Goal: Information Seeking & Learning: Learn about a topic

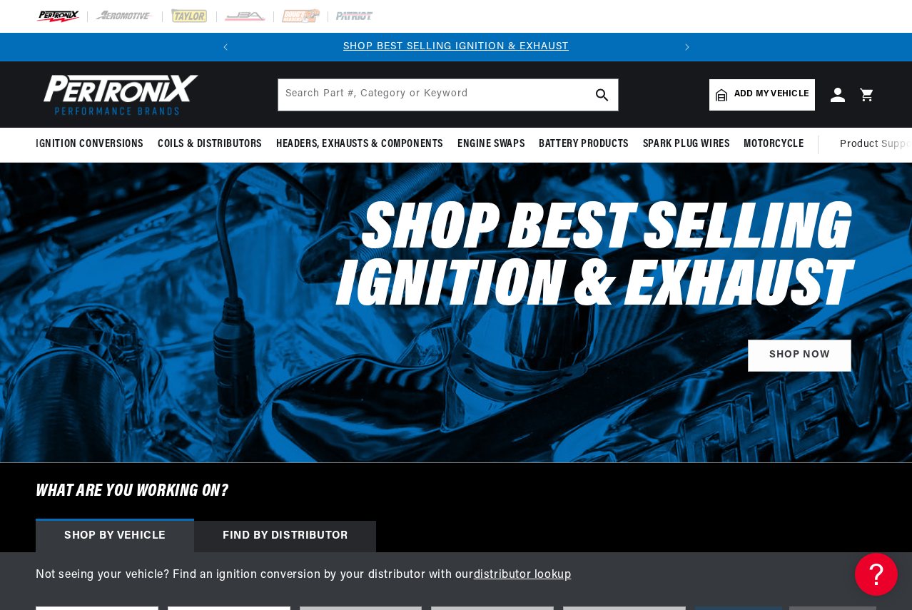
click at [772, 98] on span "Add my vehicle" at bounding box center [772, 95] width 74 height 14
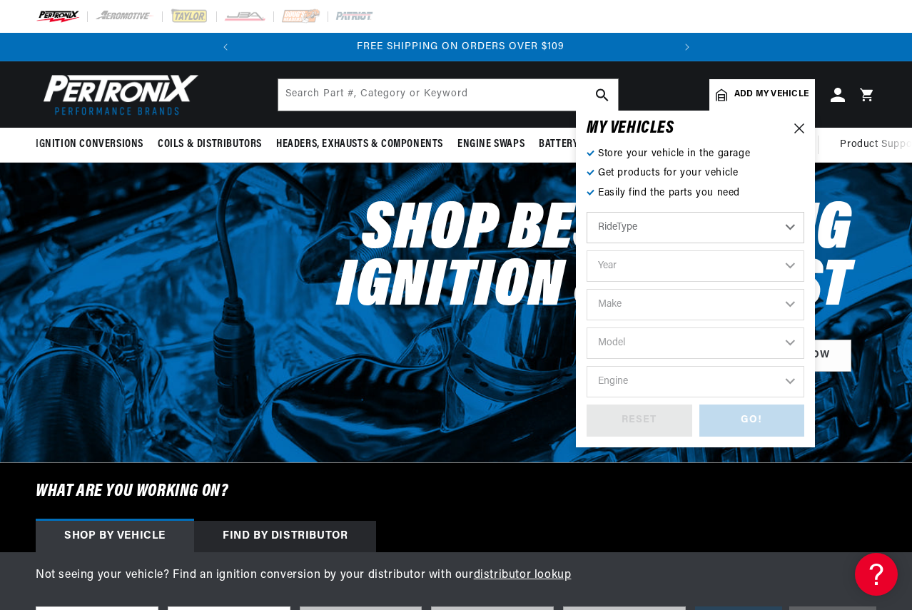
scroll to position [0, 433]
click at [655, 233] on select "Automotive Agricultural Industrial Marine Motorcycle" at bounding box center [696, 227] width 218 height 31
click at [587, 212] on select "Automotive Agricultural Industrial Marine Motorcycle" at bounding box center [696, 227] width 218 height 31
select select "Agricultural"
drag, startPoint x: 641, startPoint y: 260, endPoint x: 640, endPoint y: 246, distance: 14.3
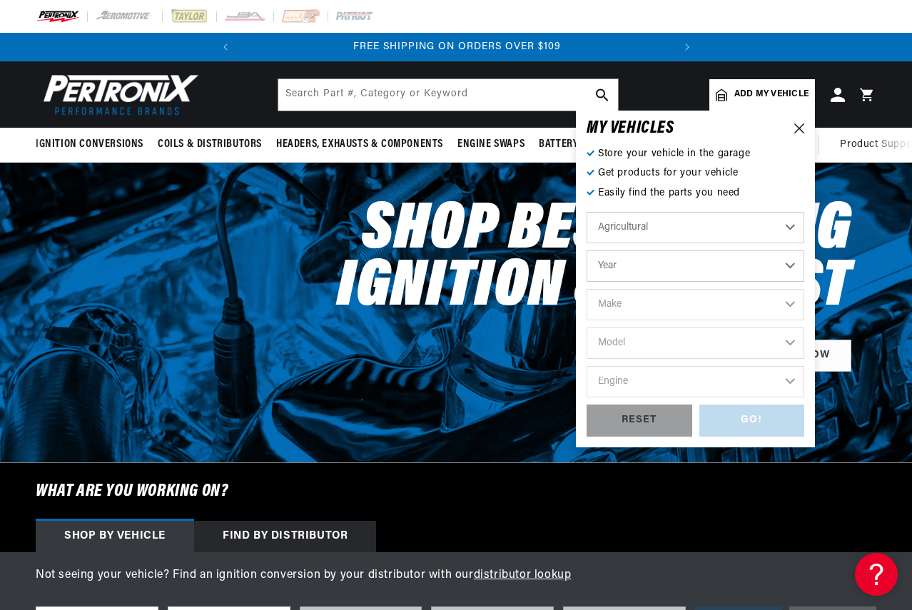
click at [641, 260] on select "Year [DATE] 1965 1964 1960 1959 1958 1957 1939 1938 1937" at bounding box center [696, 266] width 218 height 31
select select "1965"
click at [587, 251] on select "Year [DATE] 1965 1964 1960 1959 1958 1957 1939 1938 1937" at bounding box center [696, 266] width 218 height 31
click at [640, 308] on select "Make Ford" at bounding box center [696, 304] width 218 height 31
click at [654, 263] on select "1970 1965 1964 1960 1959 1958 1957 1939 1938 1937" at bounding box center [696, 266] width 218 height 31
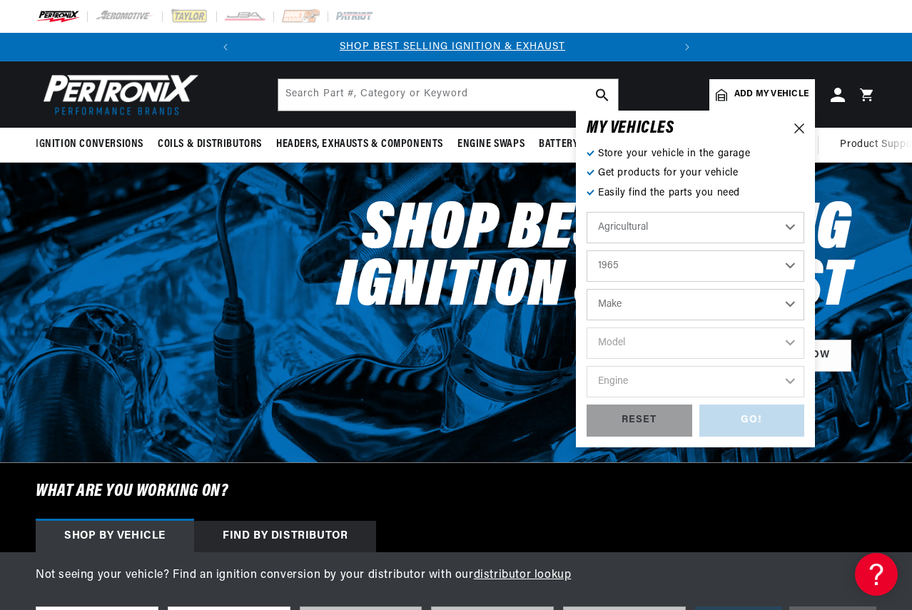
scroll to position [0, 0]
click at [587, 251] on select "1970 1965 1964 1960 1959 1958 1957 1939 1938 1937" at bounding box center [696, 266] width 218 height 31
select select "1970"
click at [642, 310] on select "Make International Harvester" at bounding box center [696, 304] width 218 height 31
click at [669, 261] on select "1970 1965 1964 1960 1959 1958 1957 1939 1938 1937" at bounding box center [696, 266] width 218 height 31
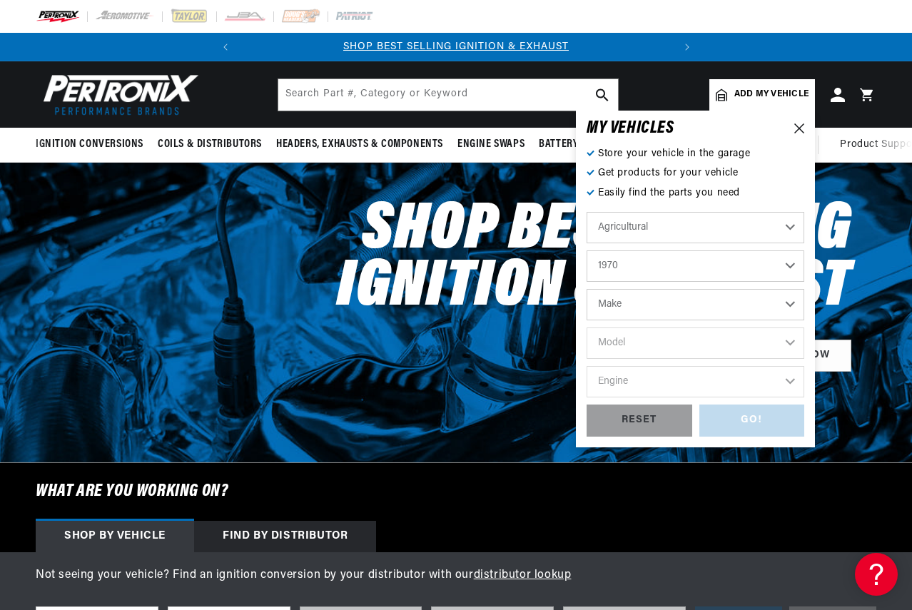
click at [695, 213] on select "Automotive Agricultural Industrial Marine Motorcycle" at bounding box center [696, 227] width 218 height 31
click at [587, 212] on select "Automotive Agricultural Industrial Marine Motorcycle" at bounding box center [696, 227] width 218 height 31
select select "Industrial"
click at [655, 271] on select "1990 1986 1984 1983 1982 1981 1980 1979 1978 1977 1976 1975 1974 1973 1972 1971…" at bounding box center [696, 266] width 218 height 31
click at [533, 297] on h2 "Shop Best Selling Ignition & Exhaust" at bounding box center [546, 260] width 610 height 114
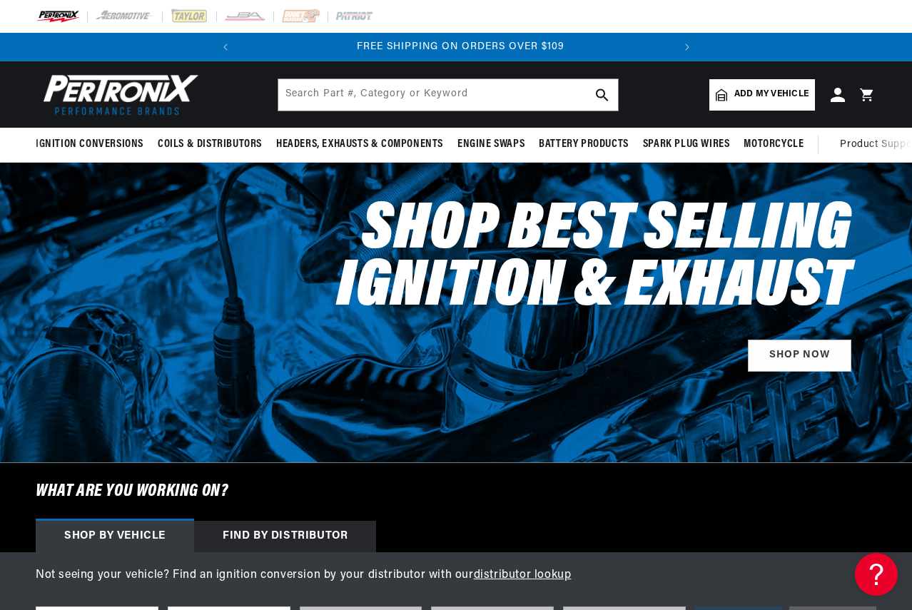
scroll to position [0, 433]
click at [764, 96] on span "Add my vehicle" at bounding box center [772, 95] width 74 height 14
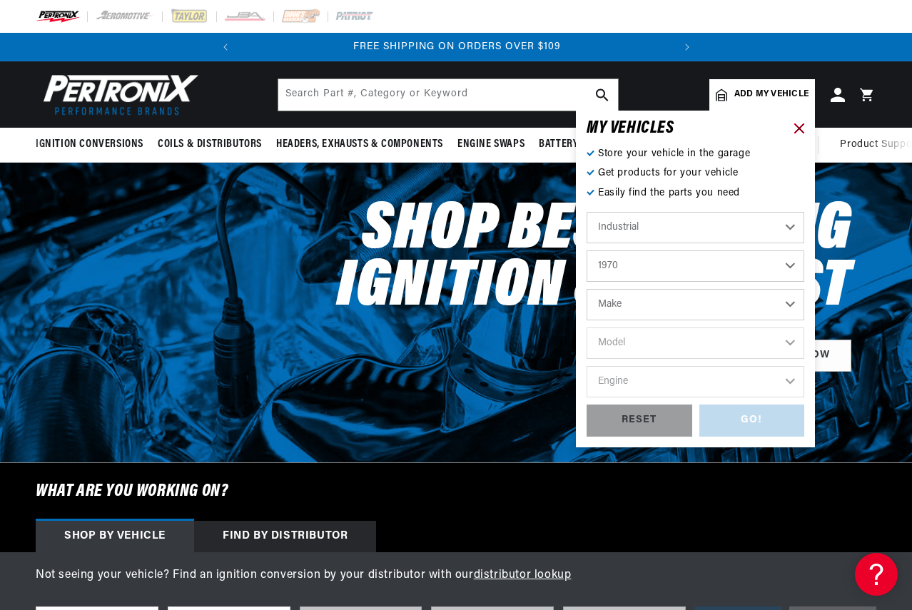
click at [797, 128] on icon at bounding box center [799, 128] width 10 height 10
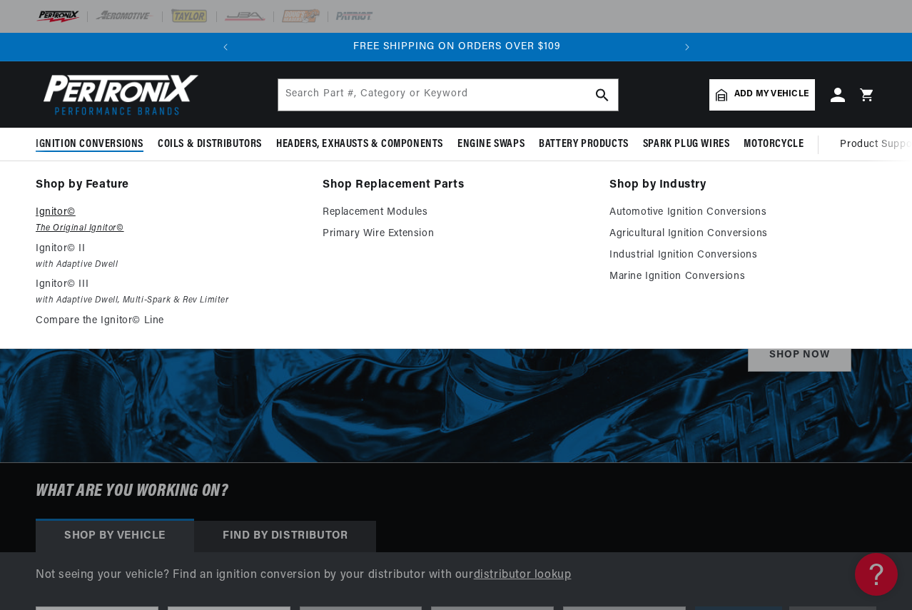
click at [74, 218] on p "Ignitor©" at bounding box center [169, 212] width 267 height 17
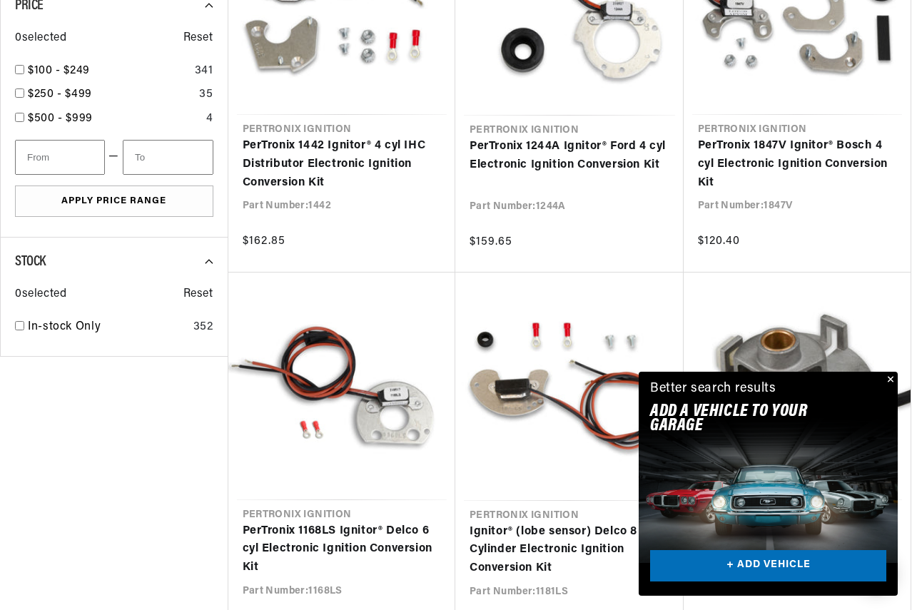
scroll to position [0, 433]
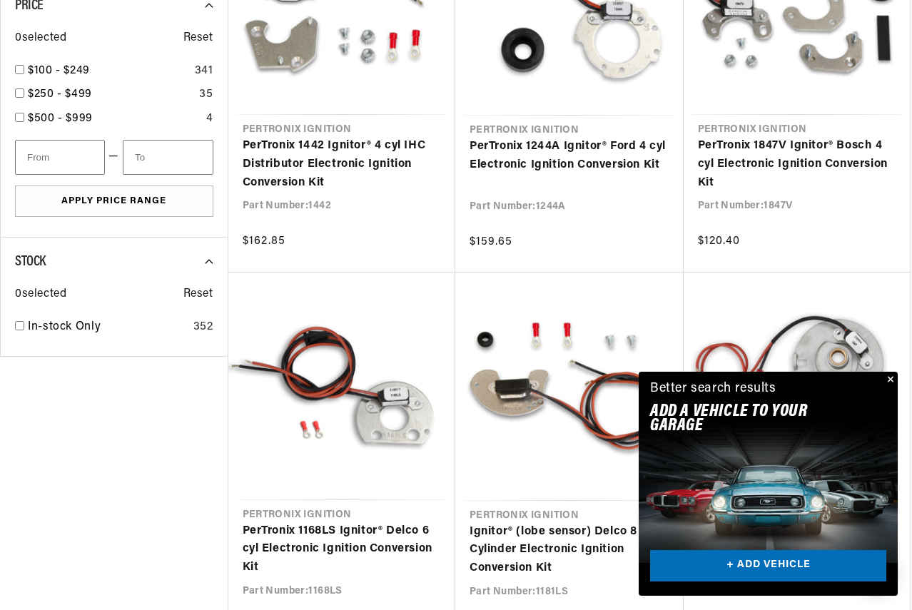
click at [889, 378] on button "Close" at bounding box center [889, 380] width 17 height 17
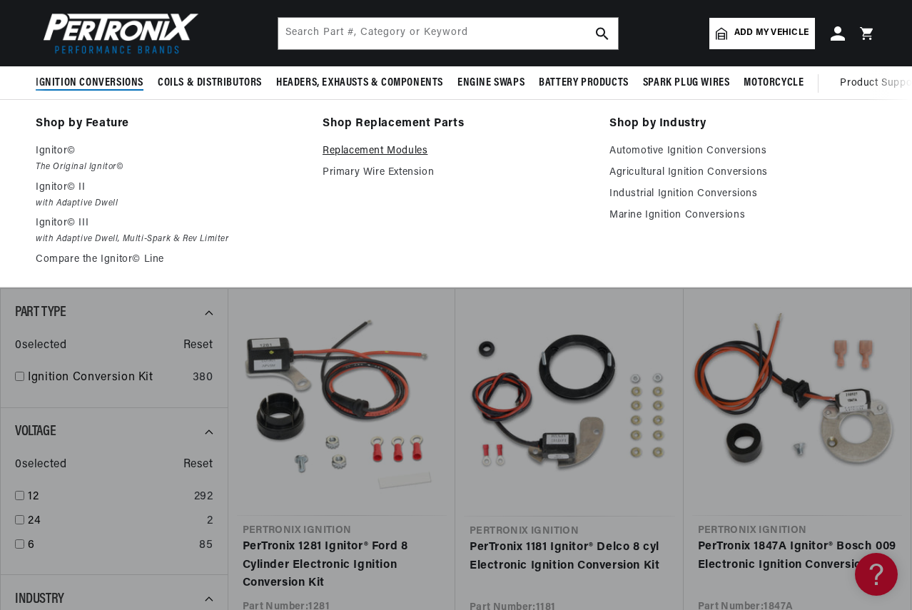
click at [391, 149] on link "Replacement Modules" at bounding box center [456, 151] width 267 height 17
